Goal: Transaction & Acquisition: Purchase product/service

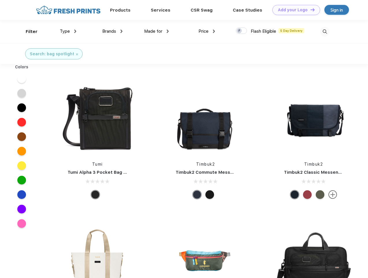
click at [294, 10] on link "Add your Logo Design Tool" at bounding box center [297, 10] width 48 height 10
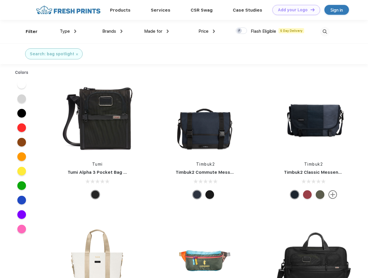
click at [0, 0] on div "Design Tool" at bounding box center [0, 0] width 0 height 0
click at [310, 10] on link "Add your Logo Design Tool" at bounding box center [297, 10] width 48 height 10
click at [28, 32] on div "Filter" at bounding box center [32, 31] width 12 height 7
click at [68, 31] on span "Type" at bounding box center [65, 31] width 10 height 5
click at [112, 31] on span "Brands" at bounding box center [109, 31] width 14 height 5
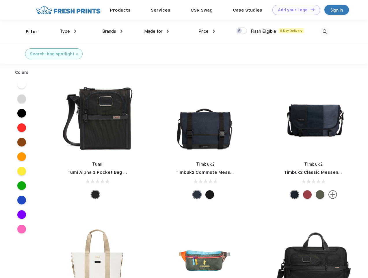
click at [157, 31] on span "Made for" at bounding box center [153, 31] width 18 height 5
click at [207, 31] on span "Price" at bounding box center [204, 31] width 10 height 5
click at [242, 31] on div at bounding box center [241, 30] width 11 height 6
click at [240, 31] on input "checkbox" at bounding box center [238, 29] width 4 height 4
click at [325, 32] on img at bounding box center [325, 32] width 10 height 10
